Goal: Task Accomplishment & Management: Manage account settings

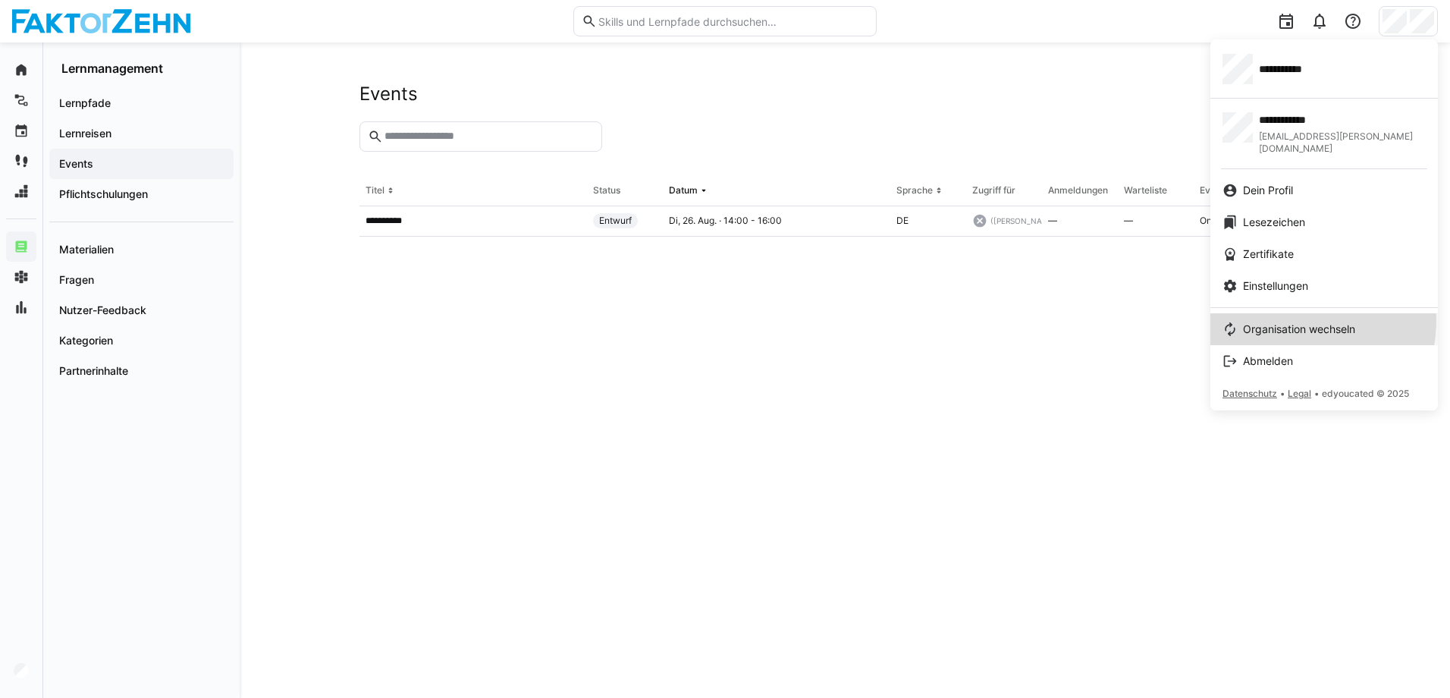
click at [1287, 313] on link "Organisation wechseln" at bounding box center [1325, 329] width 228 height 32
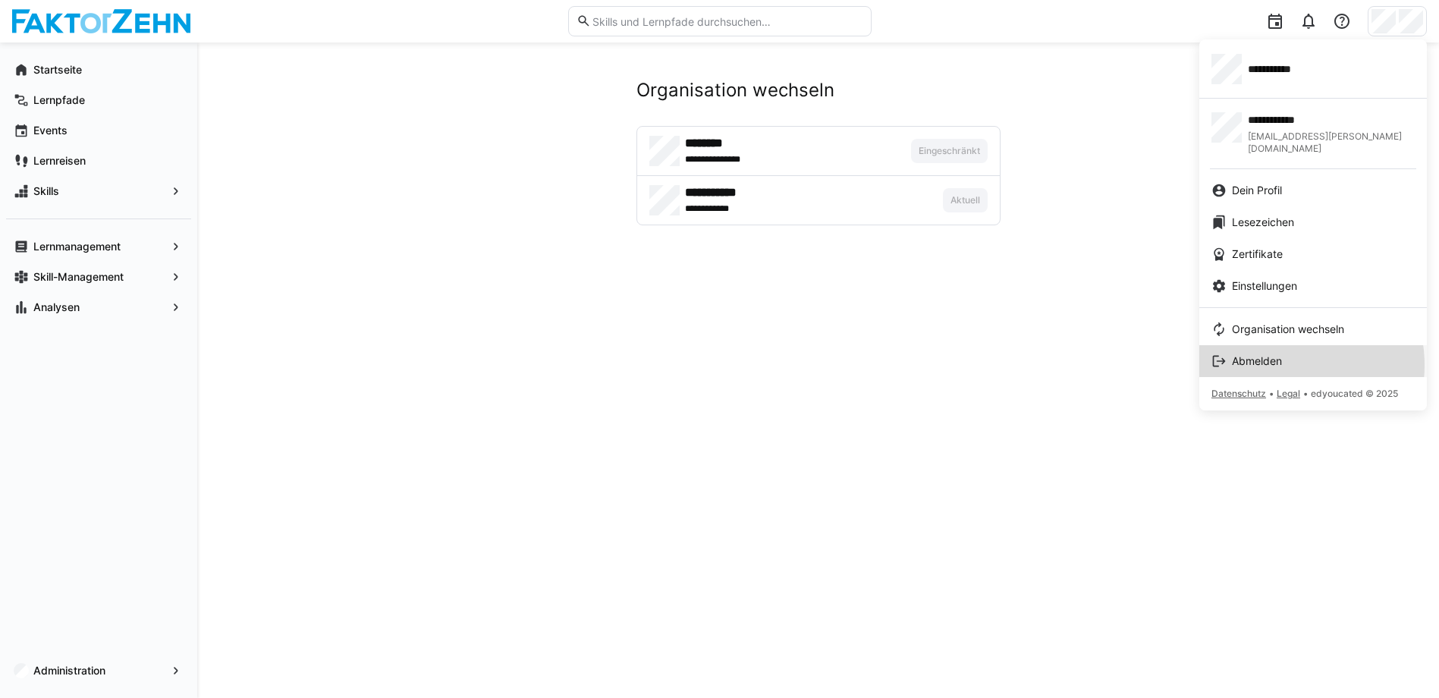
click at [1277, 354] on span "Abmelden" at bounding box center [1257, 361] width 50 height 15
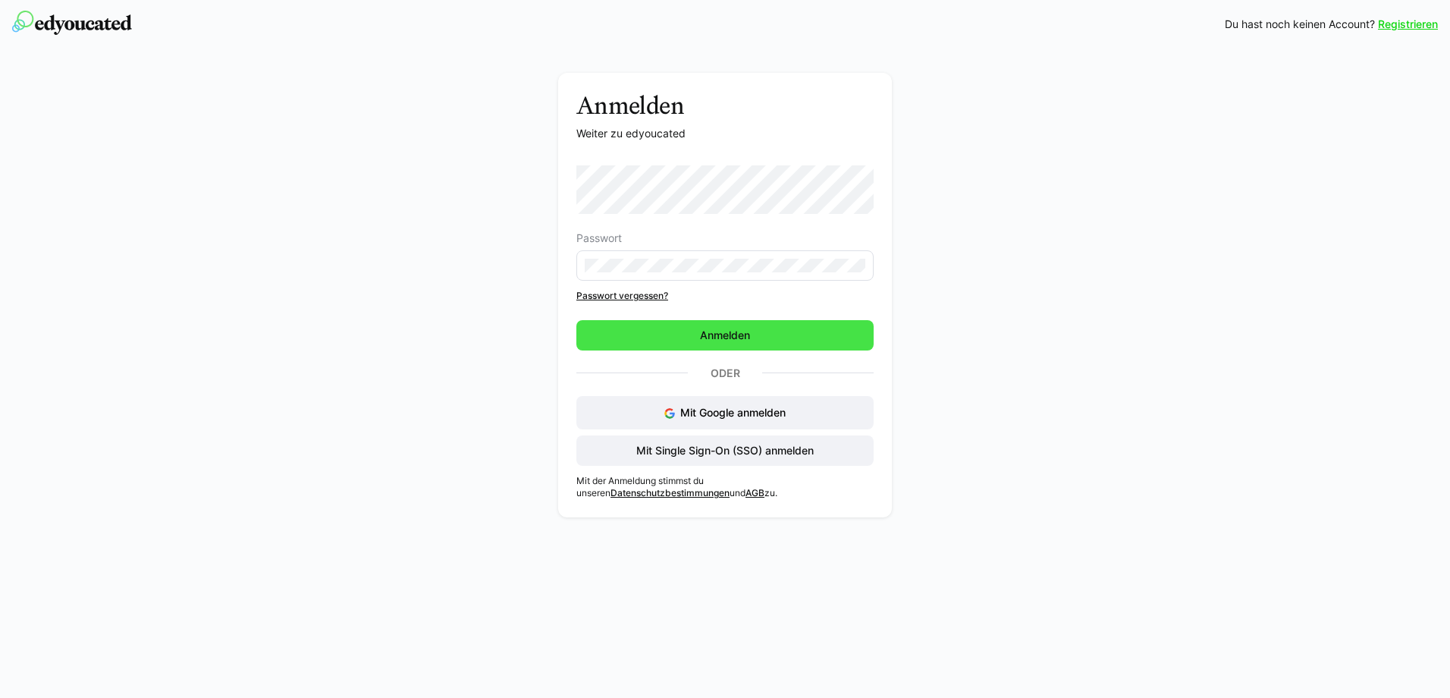
click at [721, 347] on span "Anmelden" at bounding box center [725, 335] width 297 height 30
click at [728, 453] on span "Mit Single Sign-On (SSO) anmelden" at bounding box center [725, 450] width 182 height 15
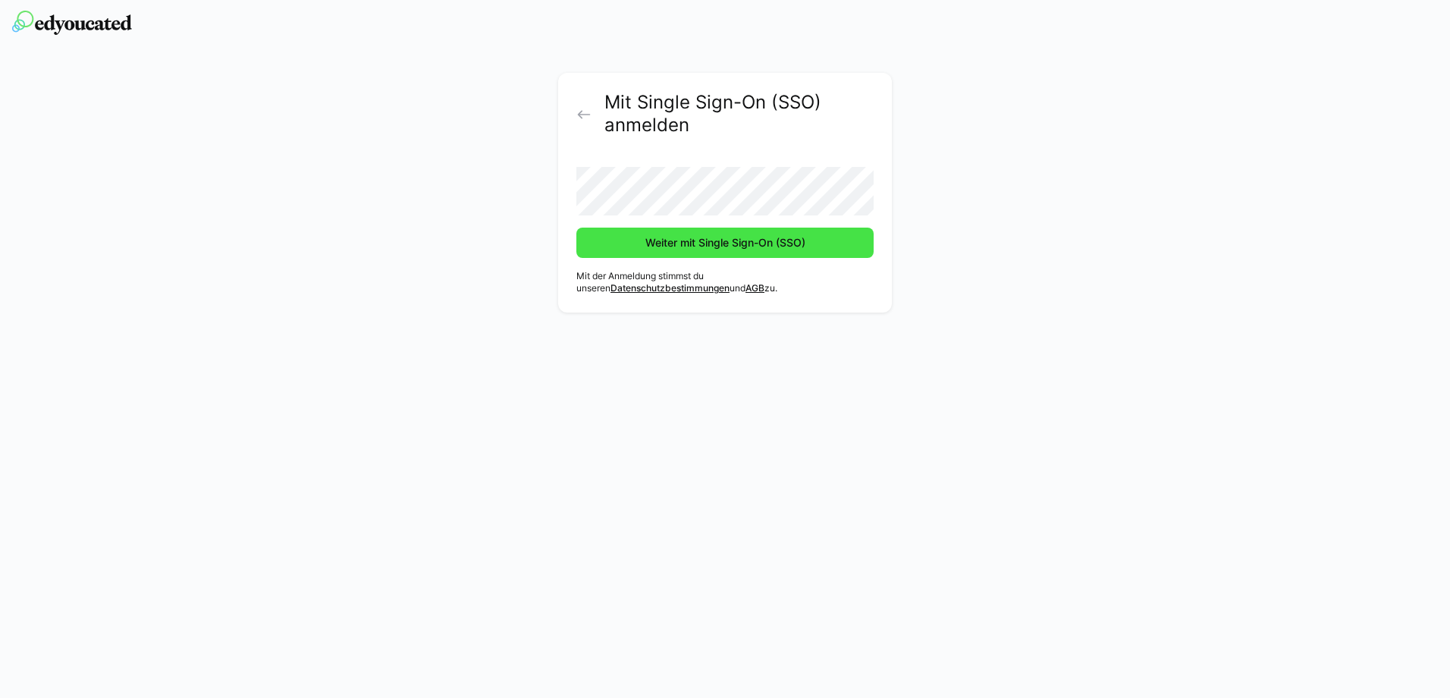
click at [712, 240] on span "Weiter mit Single Sign-On (SSO)" at bounding box center [725, 242] width 165 height 15
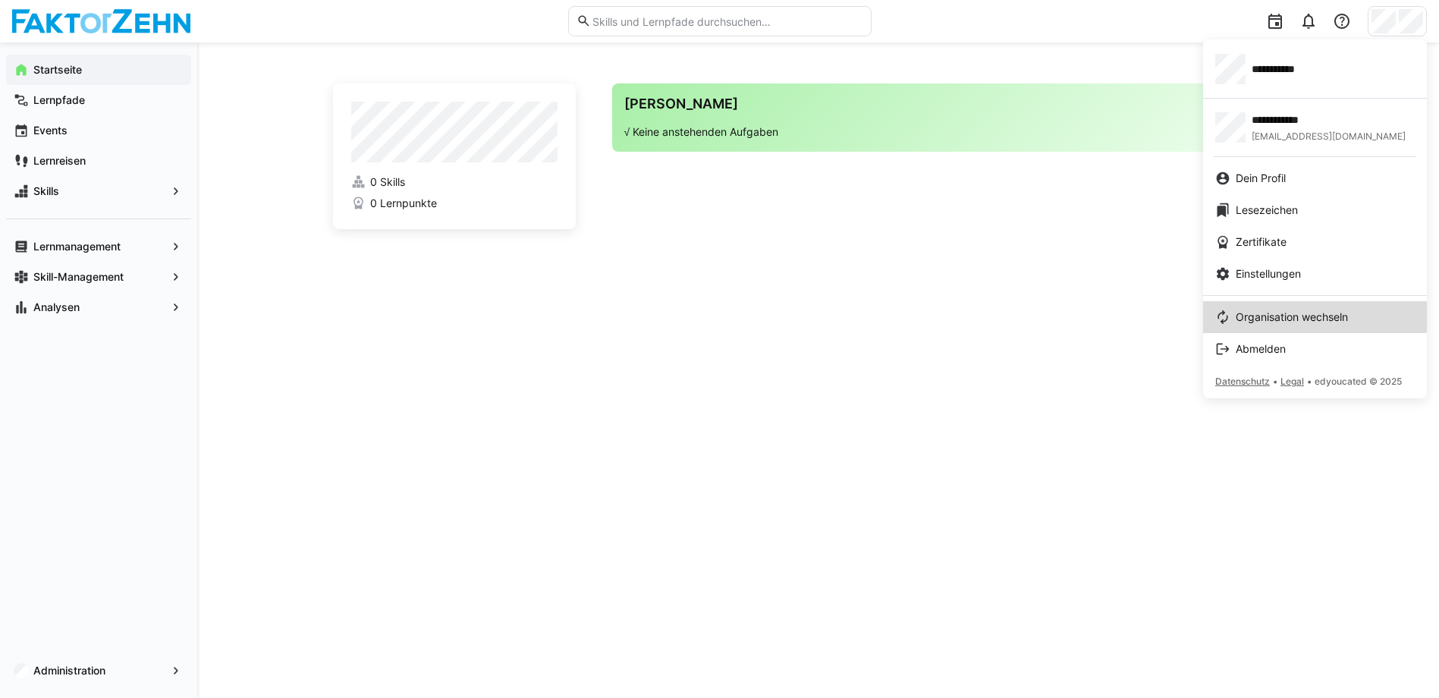
click at [1266, 324] on span "Organisation wechseln" at bounding box center [1292, 317] width 112 height 15
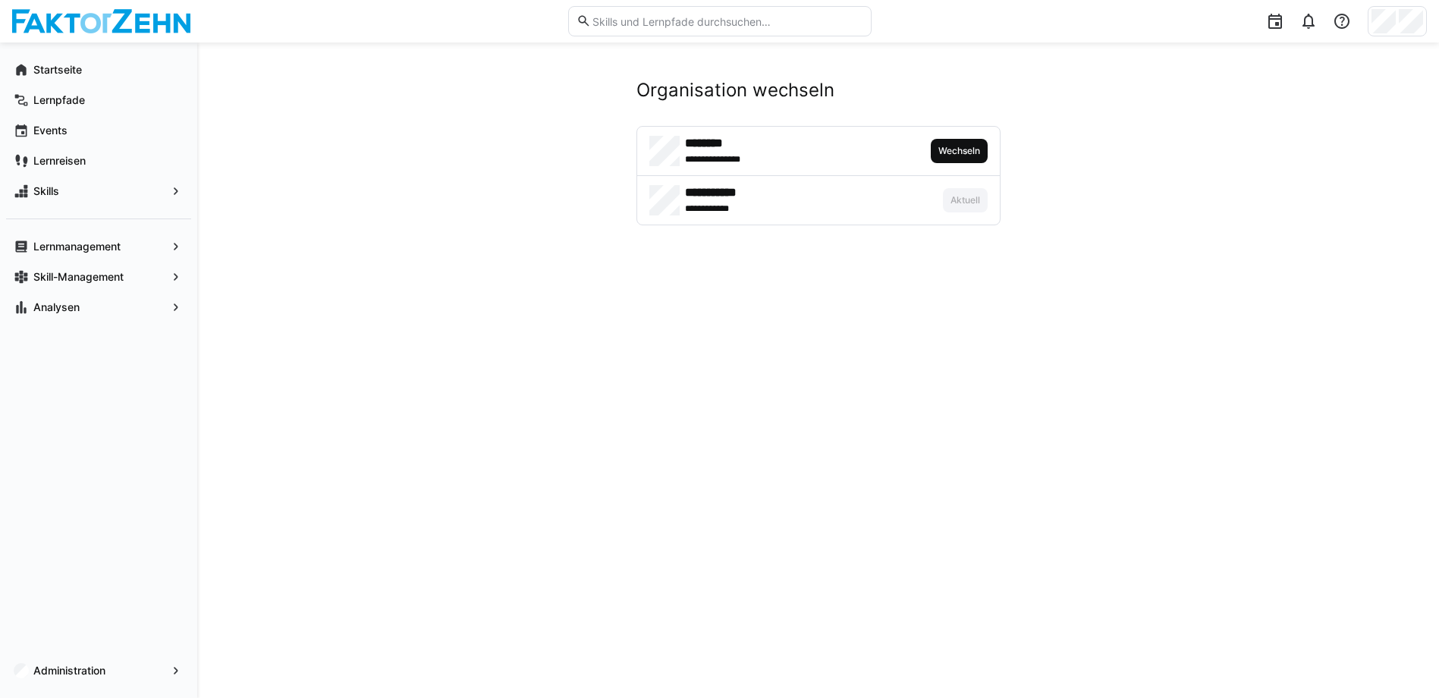
click at [959, 146] on span "Wechseln" at bounding box center [959, 151] width 45 height 12
